Goal: Check status: Check status

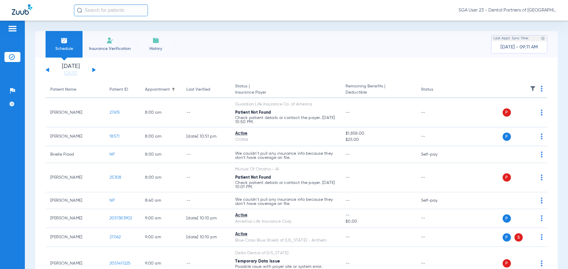
scroll to position [622, 0]
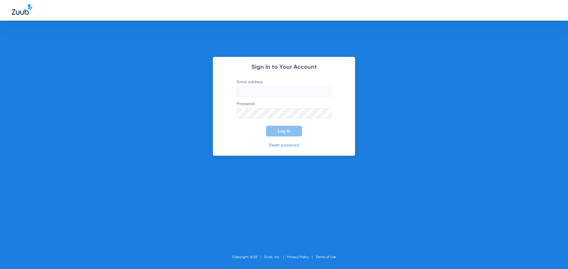
click at [433, 72] on div "Sign In to Your Account Email address Password Log In Reset password Copyright …" at bounding box center [284, 134] width 568 height 269
click at [247, 88] on input "Email address" at bounding box center [284, 92] width 95 height 10
type input "[EMAIL_ADDRESS][DOMAIN_NAME]"
click at [283, 133] on span "Log In" at bounding box center [284, 131] width 12 height 5
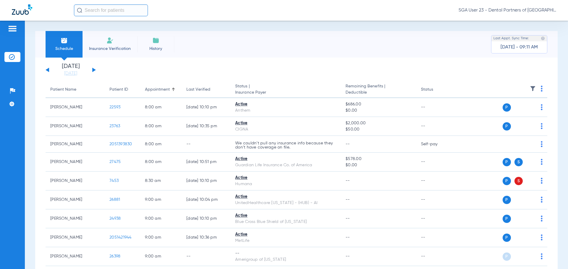
drag, startPoint x: 446, startPoint y: 80, endPoint x: 376, endPoint y: 39, distance: 80.9
drag, startPoint x: 451, startPoint y: 74, endPoint x: 213, endPoint y: 20, distance: 244.4
click at [449, 73] on app-single-date-navigator "[DATE] [DATE] [DATE] [DATE] [DATE] [DATE] [DATE] [DATE] [DATE] [DATE] [DATE] [D…" at bounding box center [296, 70] width 501 height 13
drag, startPoint x: 448, startPoint y: 80, endPoint x: 300, endPoint y: 5, distance: 166.2
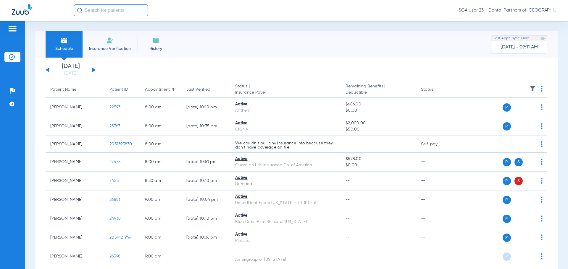
drag, startPoint x: 448, startPoint y: 82, endPoint x: 400, endPoint y: 54, distance: 55.2
click at [448, 82] on th "Status" at bounding box center [436, 90] width 40 height 17
click at [446, 74] on app-single-date-navigator "[DATE] [DATE] [DATE] [DATE] [DATE] [DATE] [DATE] [DATE] [DATE] [DATE] [DATE] [D…" at bounding box center [296, 70] width 501 height 13
click at [93, 70] on button at bounding box center [94, 70] width 4 height 4
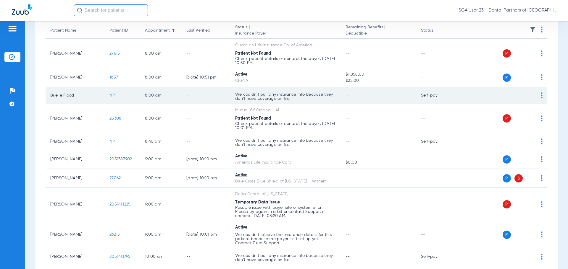
scroll to position [89, 0]
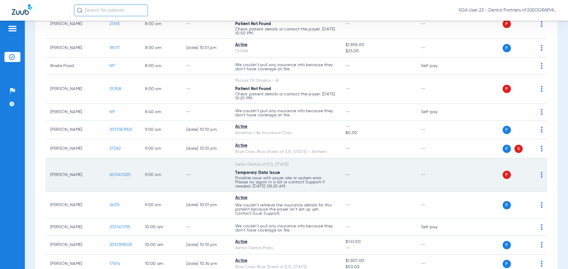
click at [115, 176] on span "2051411225" at bounding box center [119, 175] width 21 height 4
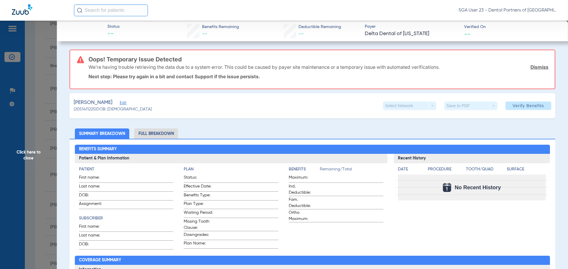
click at [36, 156] on span "Click here to close" at bounding box center [28, 155] width 57 height 269
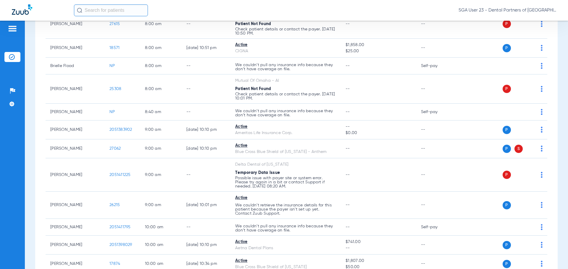
drag, startPoint x: 460, startPoint y: 102, endPoint x: 225, endPoint y: 17, distance: 250.4
click at [458, 101] on td "P S" at bounding box center [501, 89] width 91 height 29
drag, startPoint x: 442, startPoint y: 86, endPoint x: 232, endPoint y: 16, distance: 221.2
click at [438, 82] on td "--" at bounding box center [436, 89] width 40 height 29
drag, startPoint x: 446, startPoint y: 36, endPoint x: 418, endPoint y: 10, distance: 38.3
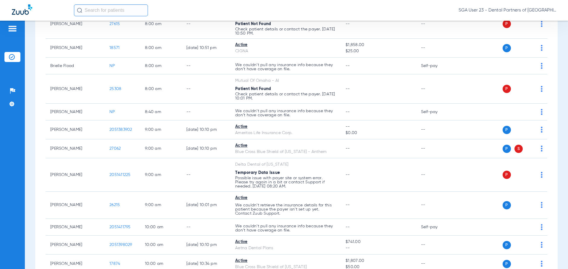
click at [446, 36] on td "--" at bounding box center [436, 23] width 40 height 29
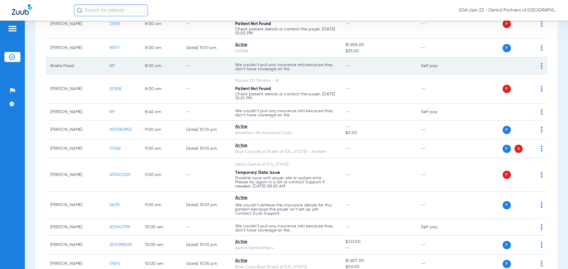
drag, startPoint x: 444, startPoint y: 93, endPoint x: 353, endPoint y: 69, distance: 93.8
click at [441, 91] on td "--" at bounding box center [436, 89] width 40 height 29
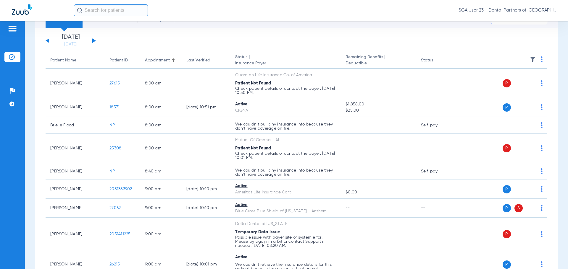
scroll to position [0, 0]
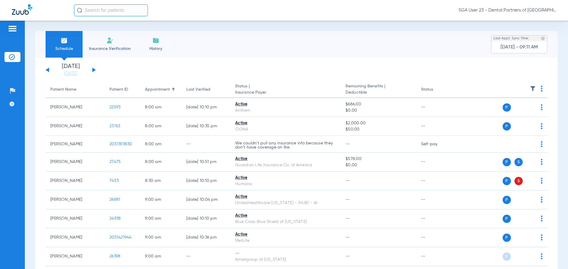
click at [94, 70] on button at bounding box center [94, 70] width 4 height 4
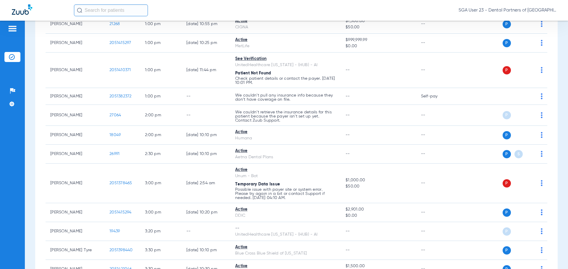
scroll to position [443, 0]
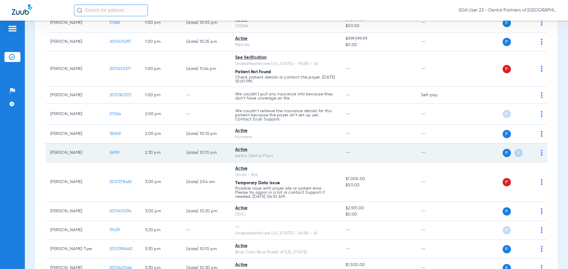
click at [117, 153] on span "26991" at bounding box center [114, 153] width 10 height 4
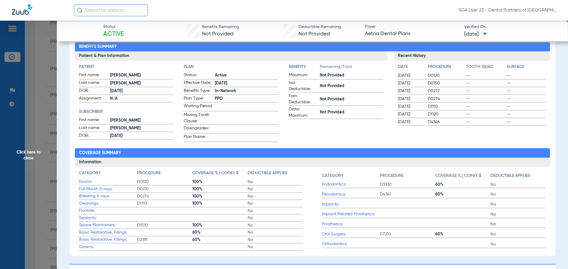
scroll to position [59, 0]
click at [454, 130] on div "Recent History Date Procedure Tooth/Quad Surface [DATE] D0120 -- -- [DATE] D015…" at bounding box center [472, 96] width 156 height 91
click at [25, 147] on span "Click here to close" at bounding box center [28, 155] width 57 height 269
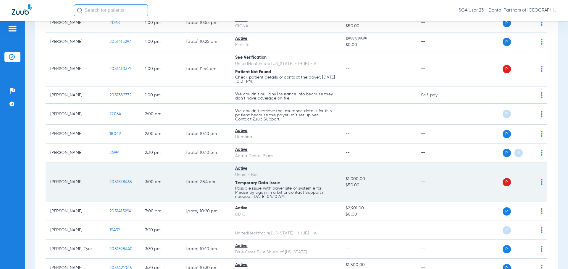
drag, startPoint x: 436, startPoint y: 168, endPoint x: 430, endPoint y: 164, distance: 7.3
click at [436, 168] on td "--" at bounding box center [436, 183] width 40 height 40
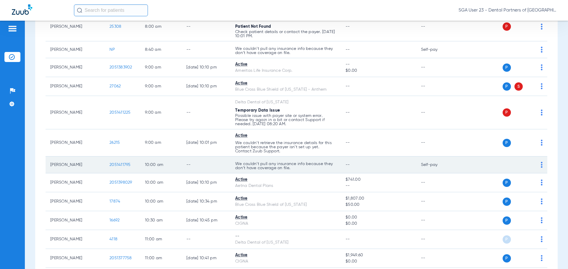
scroll to position [61, 0]
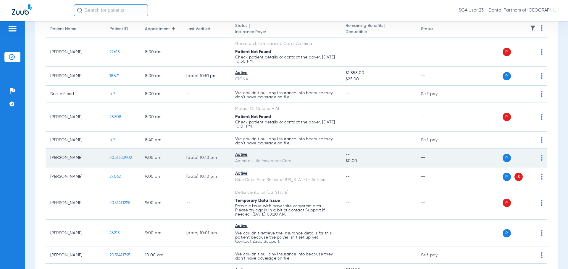
click at [442, 165] on td "--" at bounding box center [436, 158] width 40 height 19
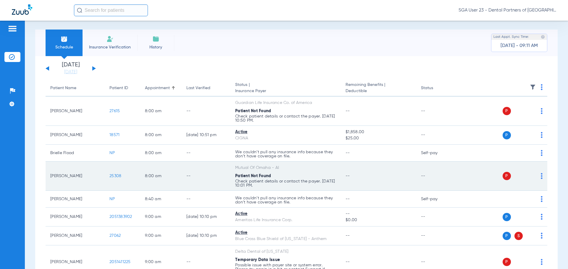
scroll to position [0, 0]
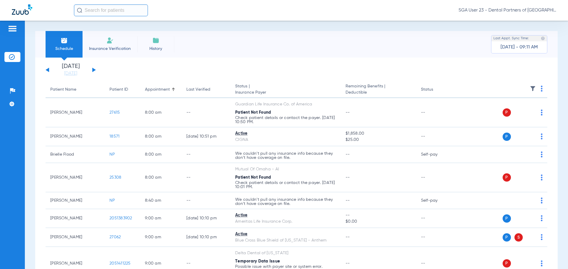
click at [46, 70] on button at bounding box center [48, 70] width 4 height 4
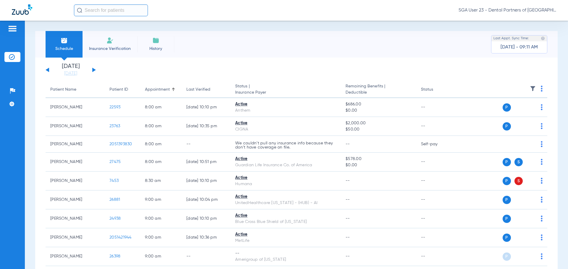
click at [93, 69] on button at bounding box center [94, 70] width 4 height 4
click at [93, 70] on button at bounding box center [94, 70] width 4 height 4
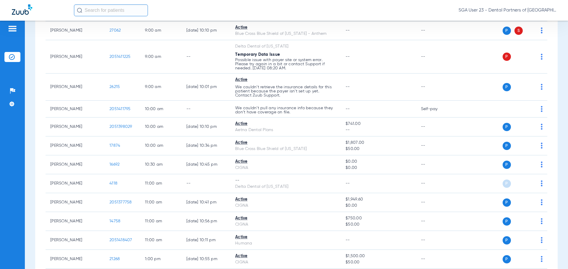
scroll to position [89, 0]
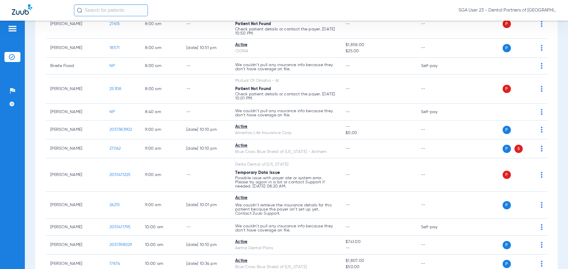
drag, startPoint x: 454, startPoint y: 95, endPoint x: 262, endPoint y: 1, distance: 214.1
click at [445, 88] on tr "[PERSON_NAME] 25308 8:00 AM -- Mutual Of Omaha - AI Patient Not Found Check pat…" at bounding box center [296, 89] width 501 height 29
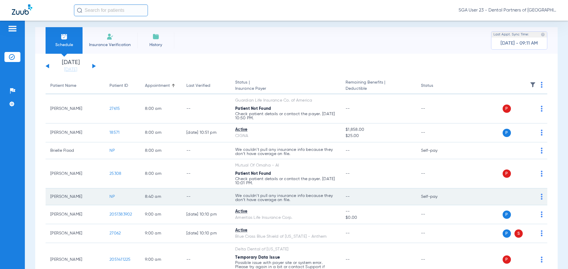
scroll to position [0, 0]
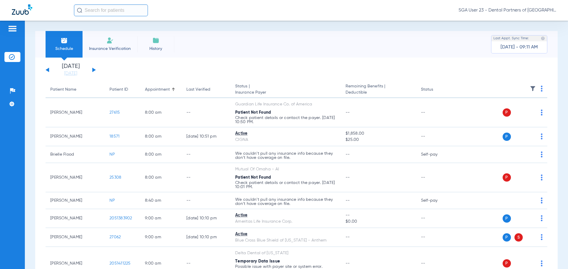
drag, startPoint x: 439, startPoint y: 83, endPoint x: 266, endPoint y: 1, distance: 191.4
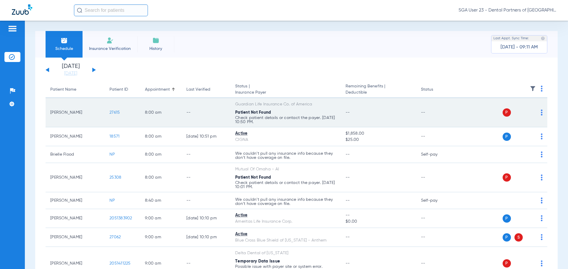
click at [114, 115] on span "27615" at bounding box center [114, 113] width 10 height 4
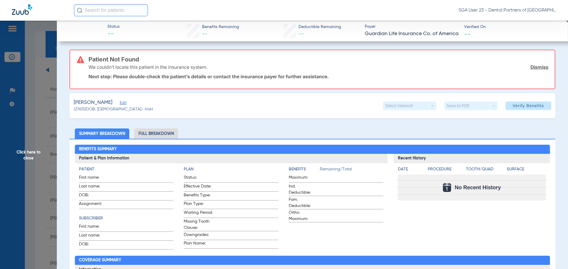
click at [34, 156] on span "Click here to close" at bounding box center [28, 155] width 57 height 269
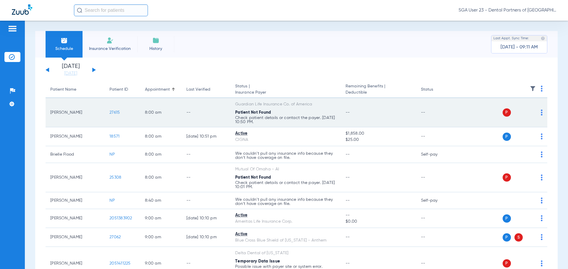
drag, startPoint x: 439, startPoint y: 133, endPoint x: 382, endPoint y: 109, distance: 62.3
click at [438, 133] on td "--" at bounding box center [436, 136] width 40 height 19
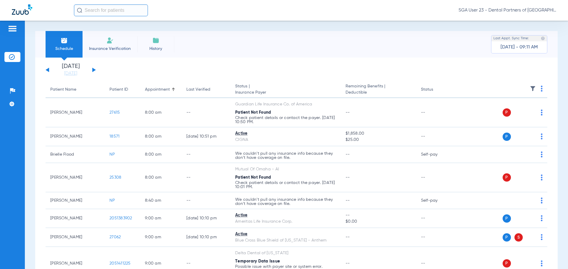
click at [47, 71] on button at bounding box center [48, 70] width 4 height 4
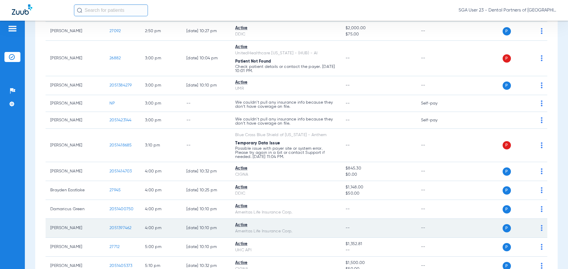
scroll to position [621, 0]
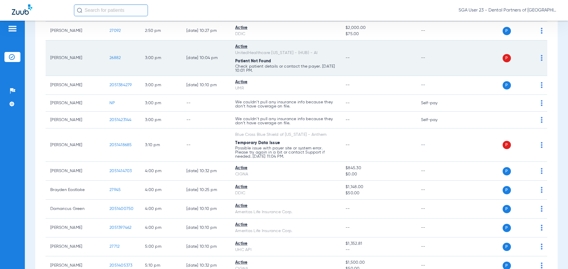
drag, startPoint x: 457, startPoint y: 86, endPoint x: 400, endPoint y: 54, distance: 65.3
click at [457, 86] on div "P S" at bounding box center [499, 85] width 87 height 8
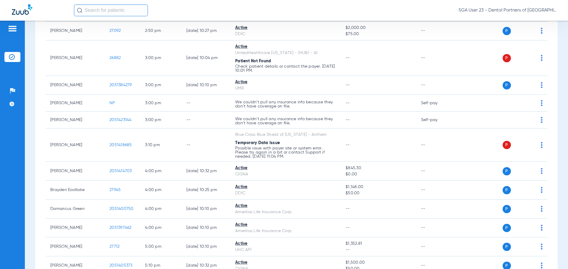
drag, startPoint x: 448, startPoint y: 53, endPoint x: 300, endPoint y: 8, distance: 154.0
click at [443, 51] on td "--" at bounding box center [436, 58] width 40 height 35
drag, startPoint x: 444, startPoint y: 62, endPoint x: 342, endPoint y: 14, distance: 112.5
click at [443, 62] on td "--" at bounding box center [436, 58] width 40 height 35
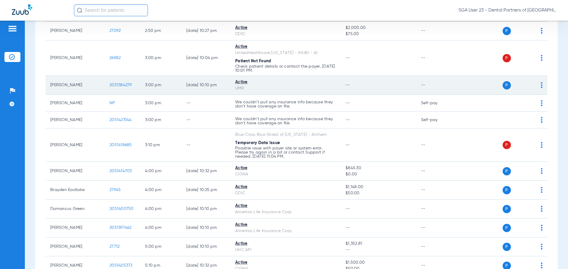
click at [444, 87] on td "--" at bounding box center [436, 85] width 40 height 19
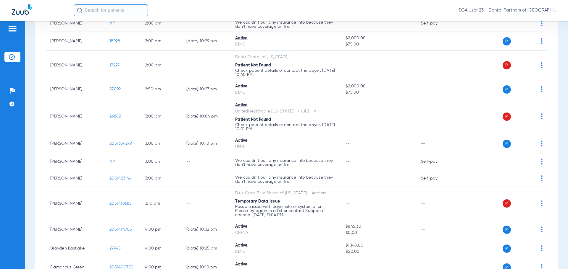
scroll to position [562, 0]
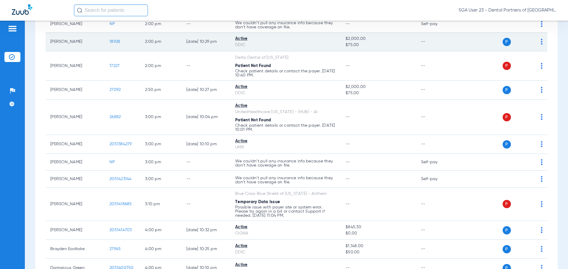
drag, startPoint x: 459, startPoint y: 67, endPoint x: 417, endPoint y: 38, distance: 50.8
click at [457, 65] on div "P S" at bounding box center [499, 66] width 87 height 8
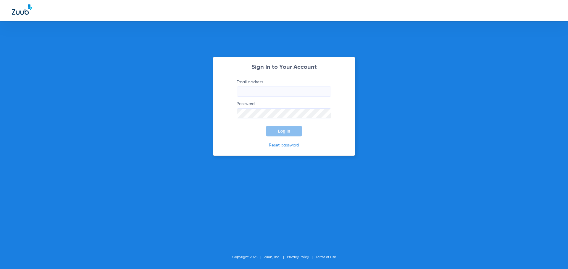
click at [279, 240] on div "Sign In to Your Account Email address Password Log In Reset password Copyright …" at bounding box center [284, 134] width 568 height 269
click at [465, 164] on div "Sign In to Your Account Email address Password Log In Reset password Copyright …" at bounding box center [284, 134] width 568 height 269
click at [240, 93] on input "Email address" at bounding box center [284, 92] width 95 height 10
type input "jesup.fd2@mydentalpartners.com"
click at [266, 134] on button "Log In" at bounding box center [284, 131] width 36 height 11
